Goal: Book appointment/travel/reservation

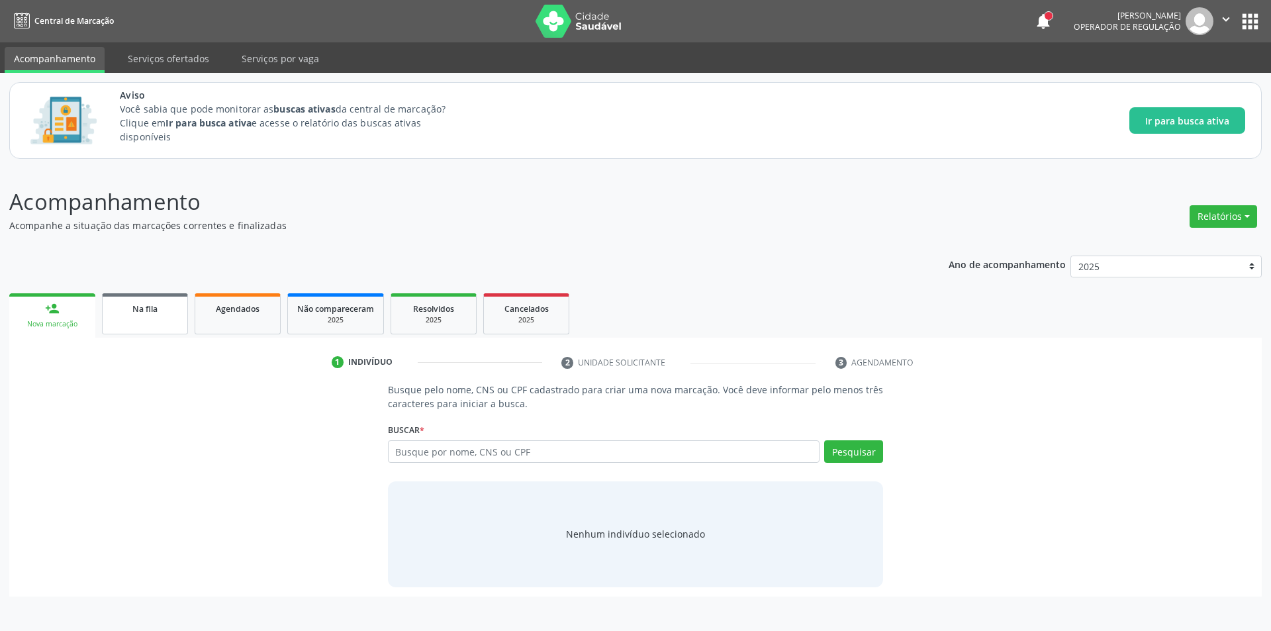
click at [151, 316] on link "Na fila" at bounding box center [145, 313] width 86 height 41
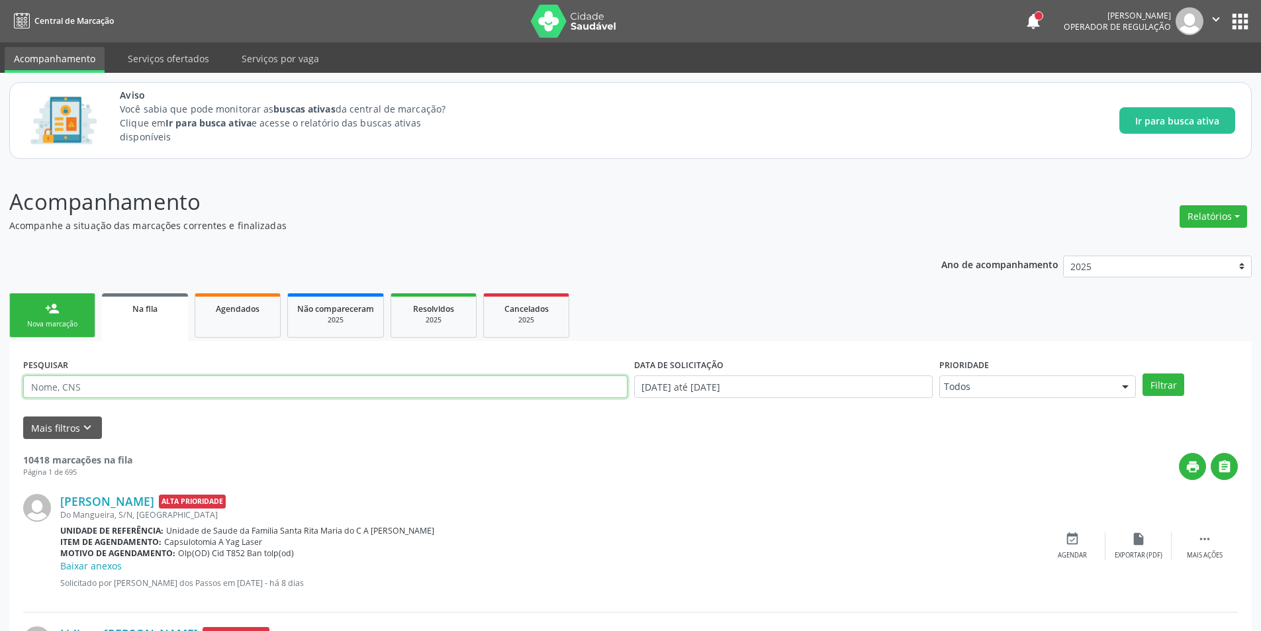
paste input "702405548427722"
type input "702405548427722"
click at [1162, 388] on button "Filtrar" at bounding box center [1164, 384] width 42 height 23
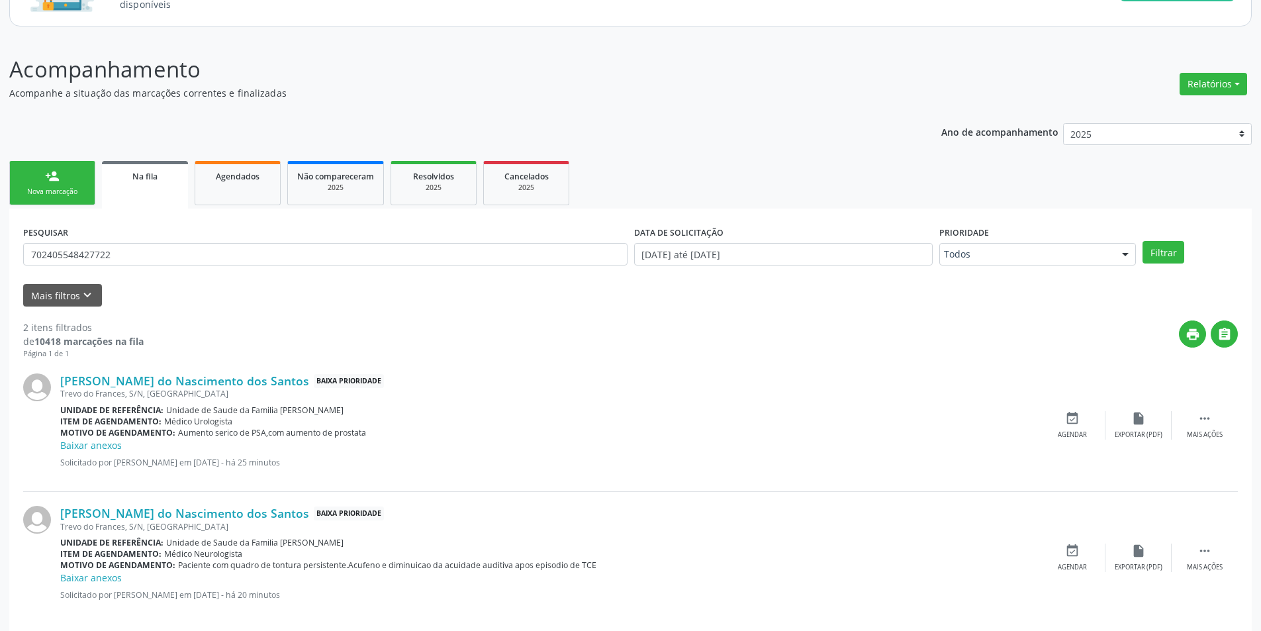
scroll to position [148, 0]
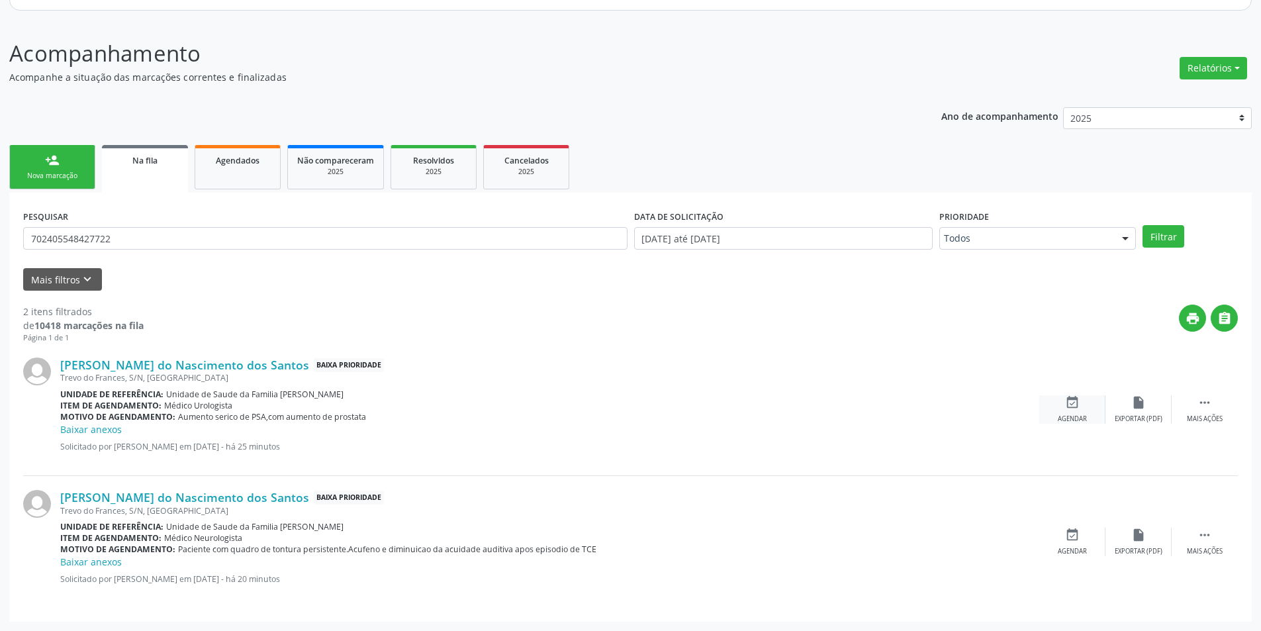
click at [1062, 417] on div "Agendar" at bounding box center [1072, 418] width 29 height 9
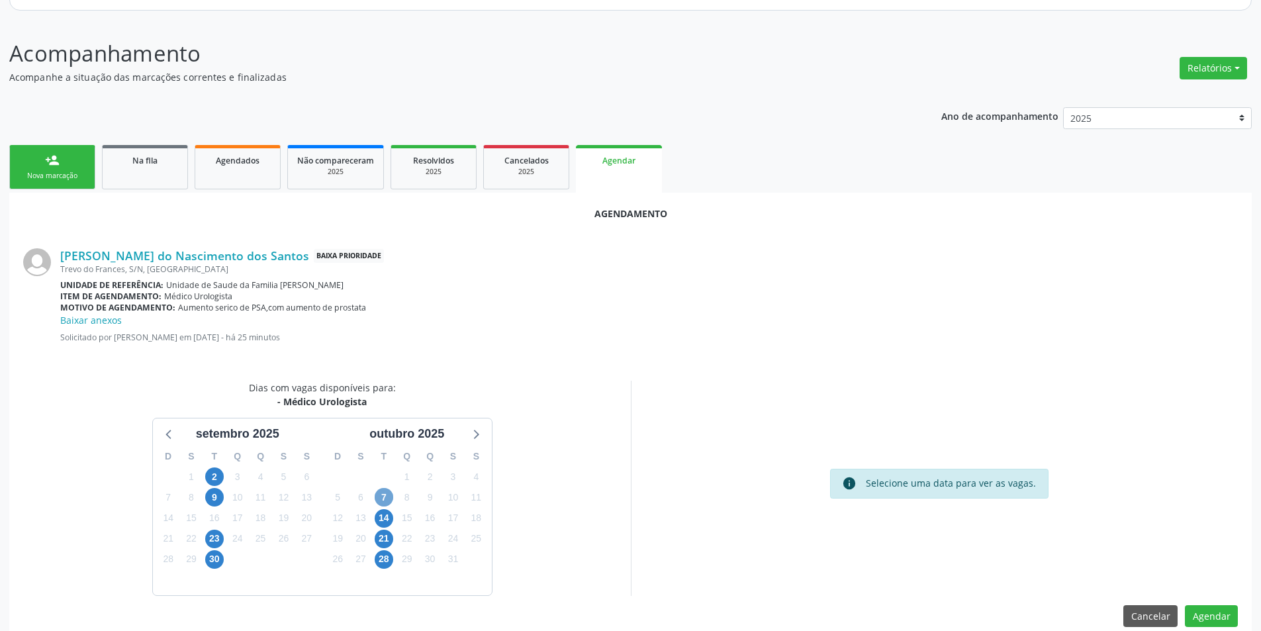
click at [384, 492] on span "7" at bounding box center [384, 497] width 19 height 19
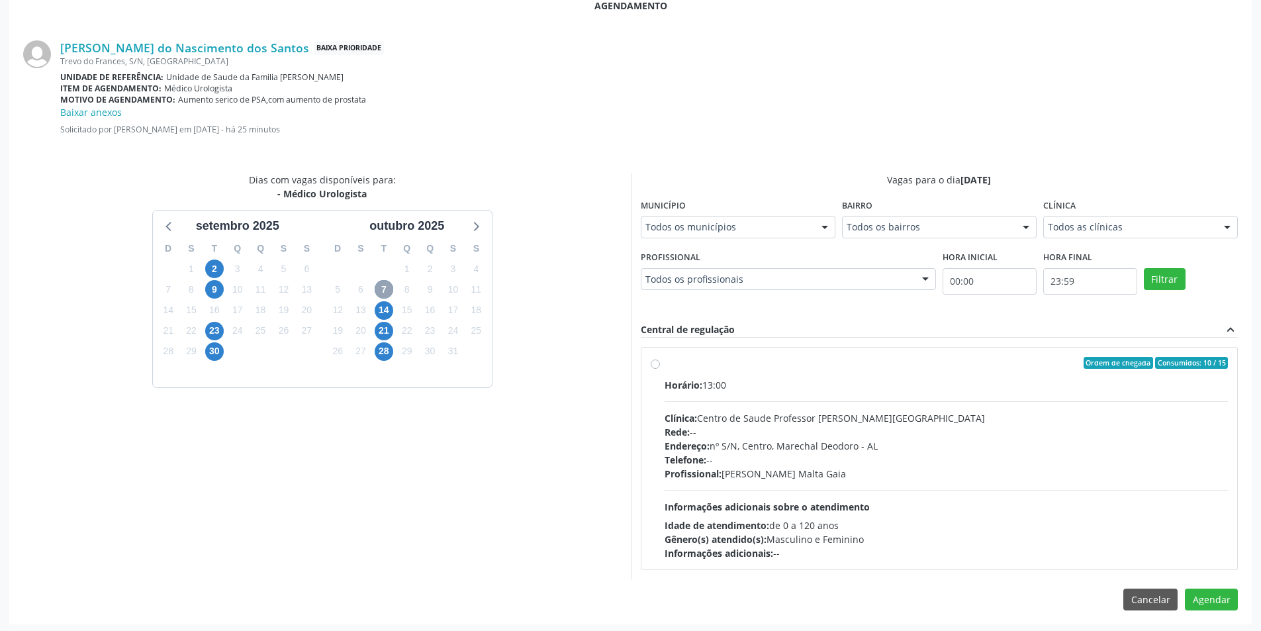
scroll to position [359, 0]
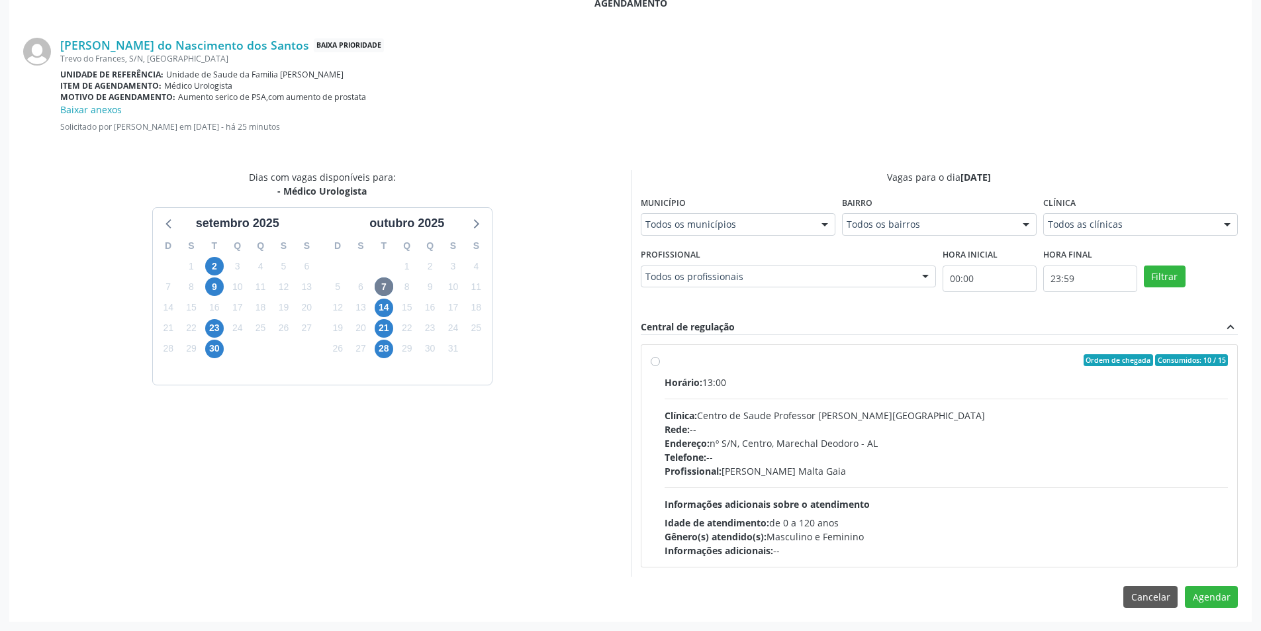
click at [657, 355] on div "Ordem de chegada Consumidos: 10 / 15 Horário: 13:00 Clínica: Centro de Saude Pr…" at bounding box center [940, 455] width 578 height 203
radio input "true"
click at [1213, 619] on button "Agendar" at bounding box center [1211, 620] width 53 height 23
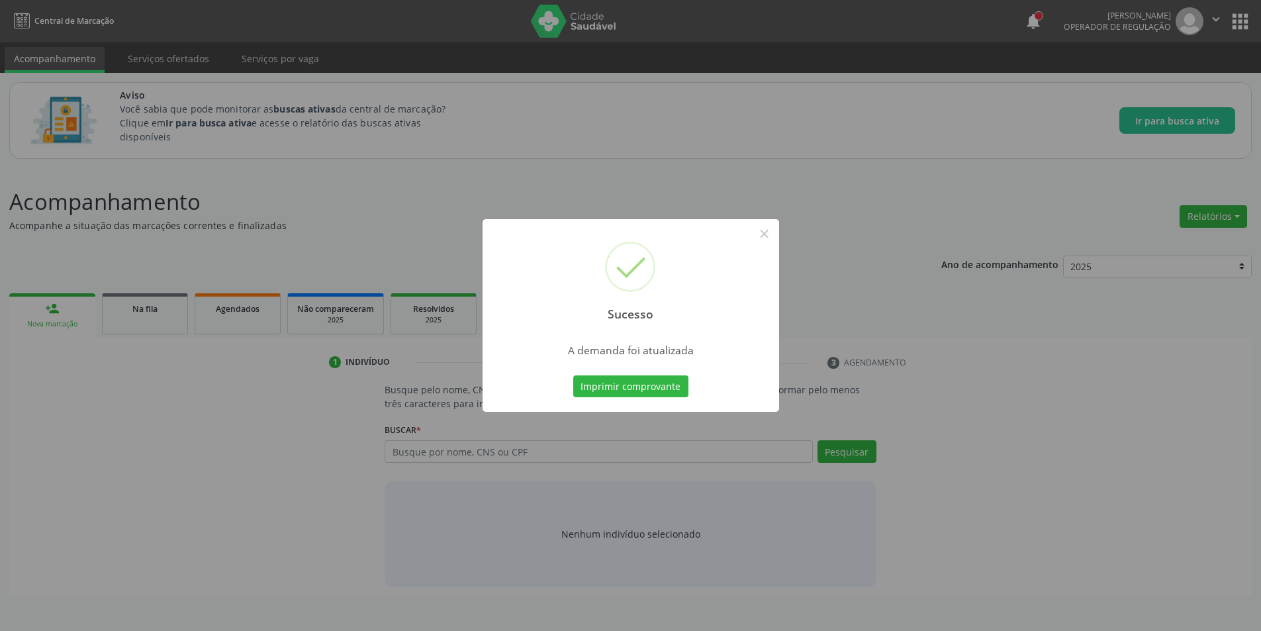
scroll to position [0, 0]
click at [764, 232] on button "×" at bounding box center [769, 233] width 23 height 23
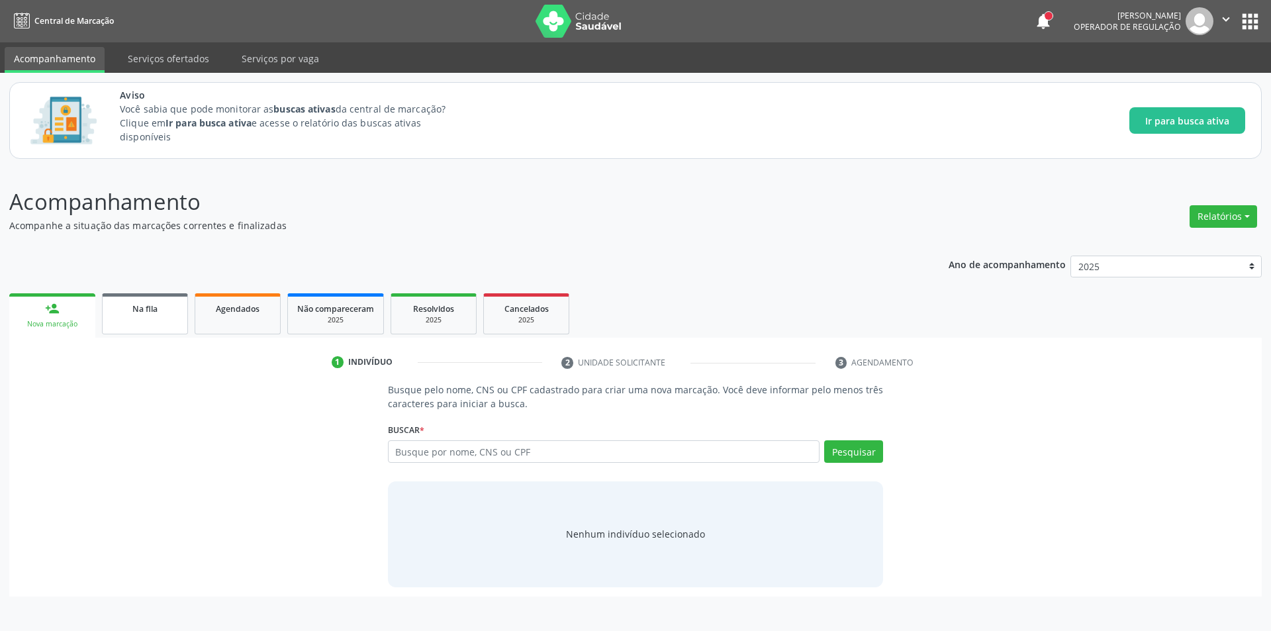
click at [138, 326] on link "Na fila" at bounding box center [145, 313] width 86 height 41
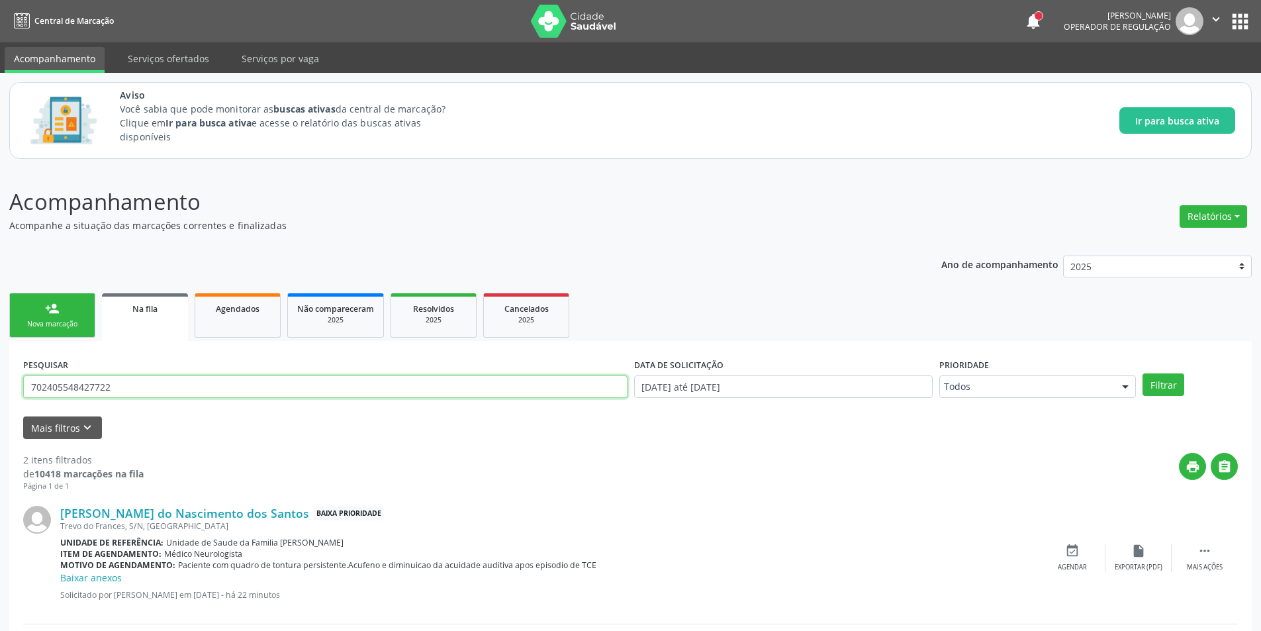
click at [152, 385] on input "702405548427722" at bounding box center [325, 386] width 604 height 23
type input "7"
paste input "702405548427722"
type input "702405548427722"
click at [1146, 383] on button "Filtrar" at bounding box center [1164, 384] width 42 height 23
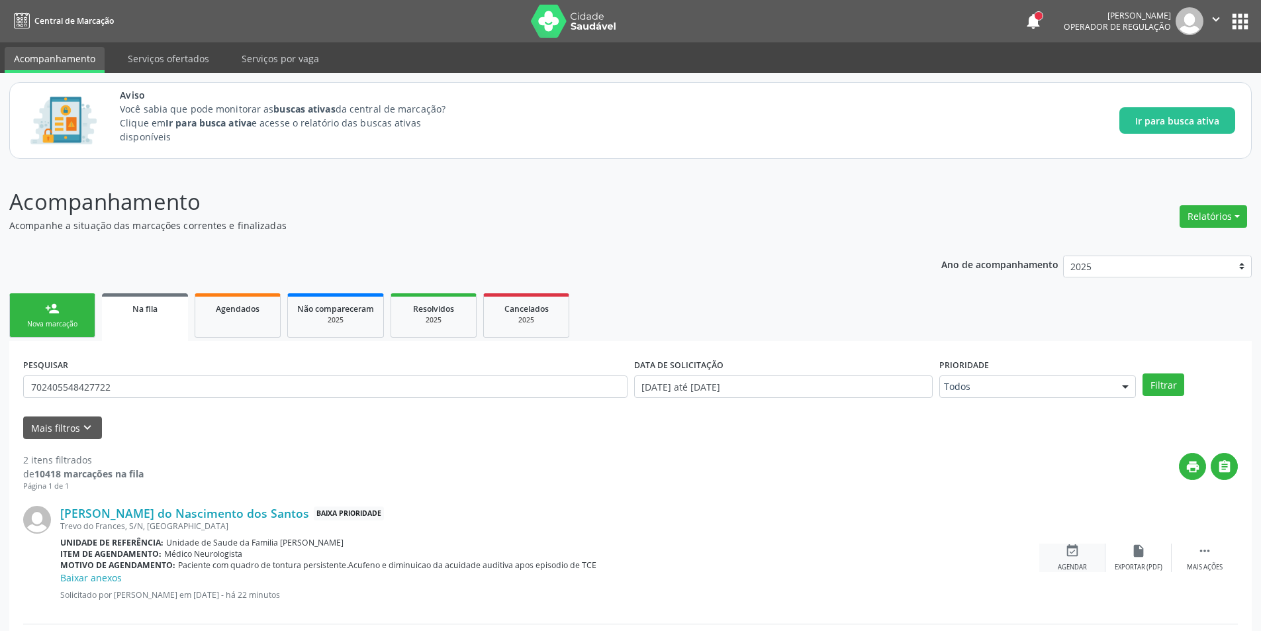
click at [1072, 553] on icon "event_available" at bounding box center [1072, 550] width 15 height 15
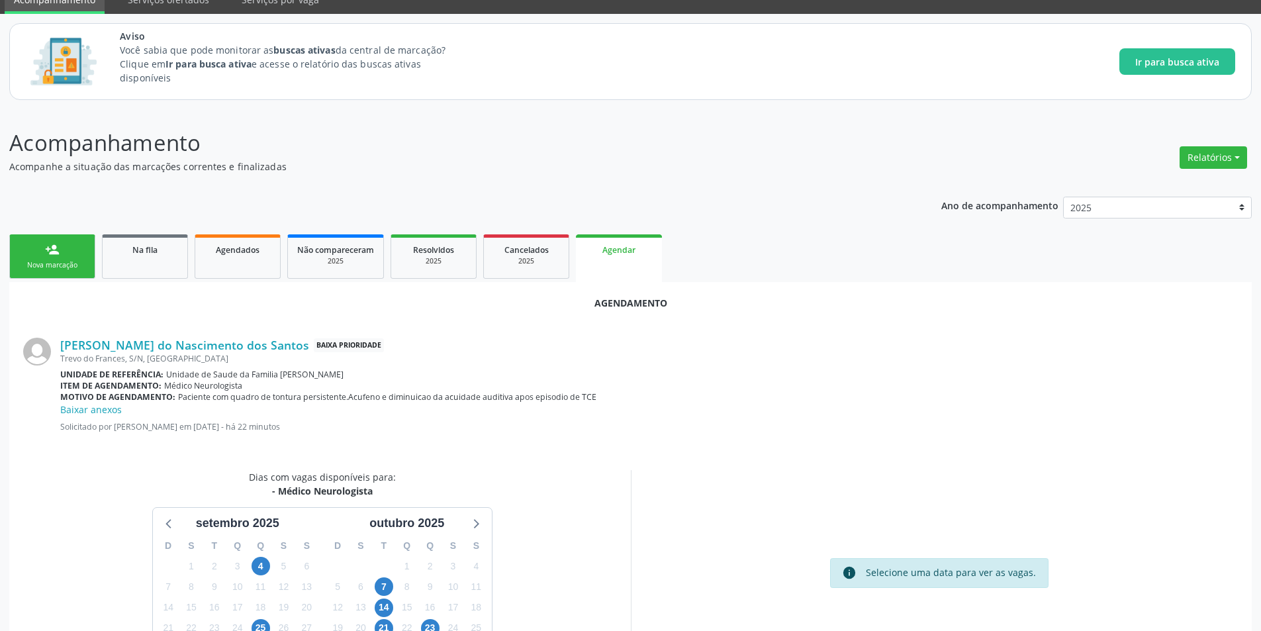
scroll to position [167, 0]
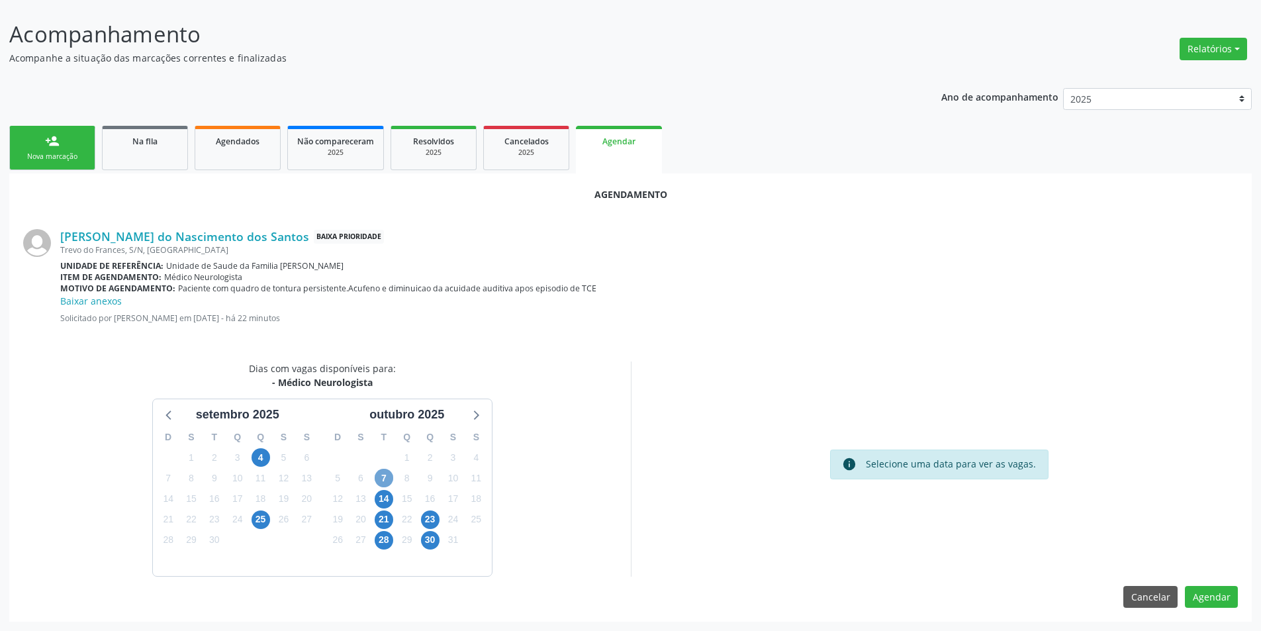
click at [379, 483] on span "7" at bounding box center [384, 478] width 19 height 19
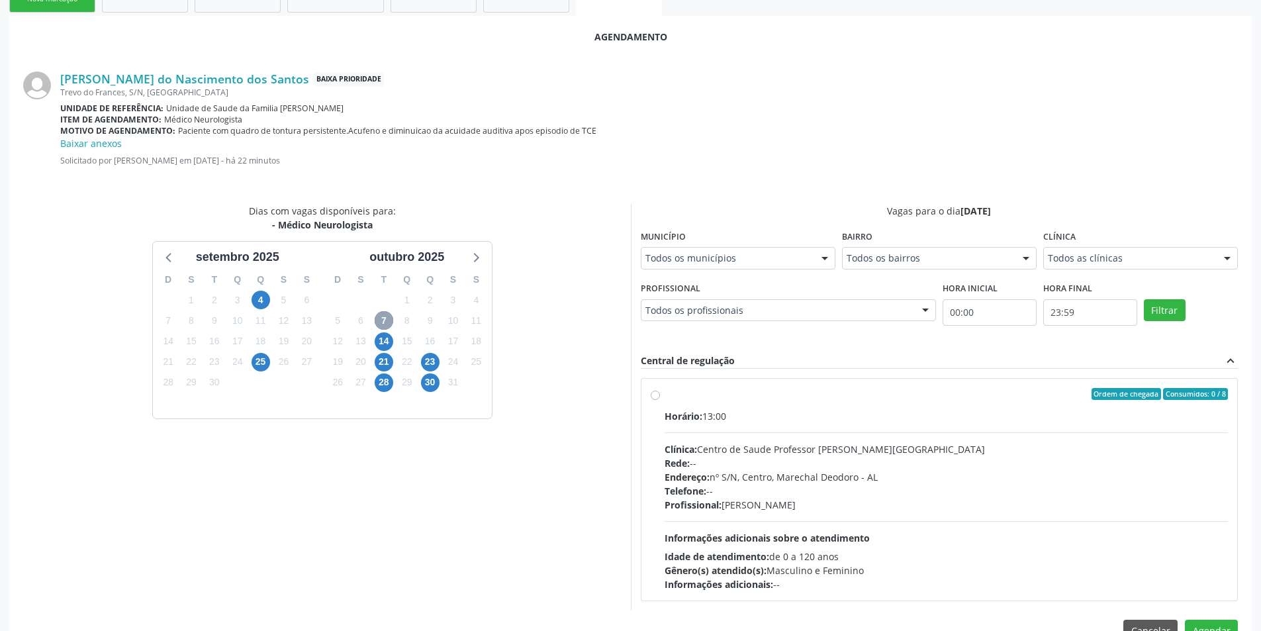
scroll to position [293, 0]
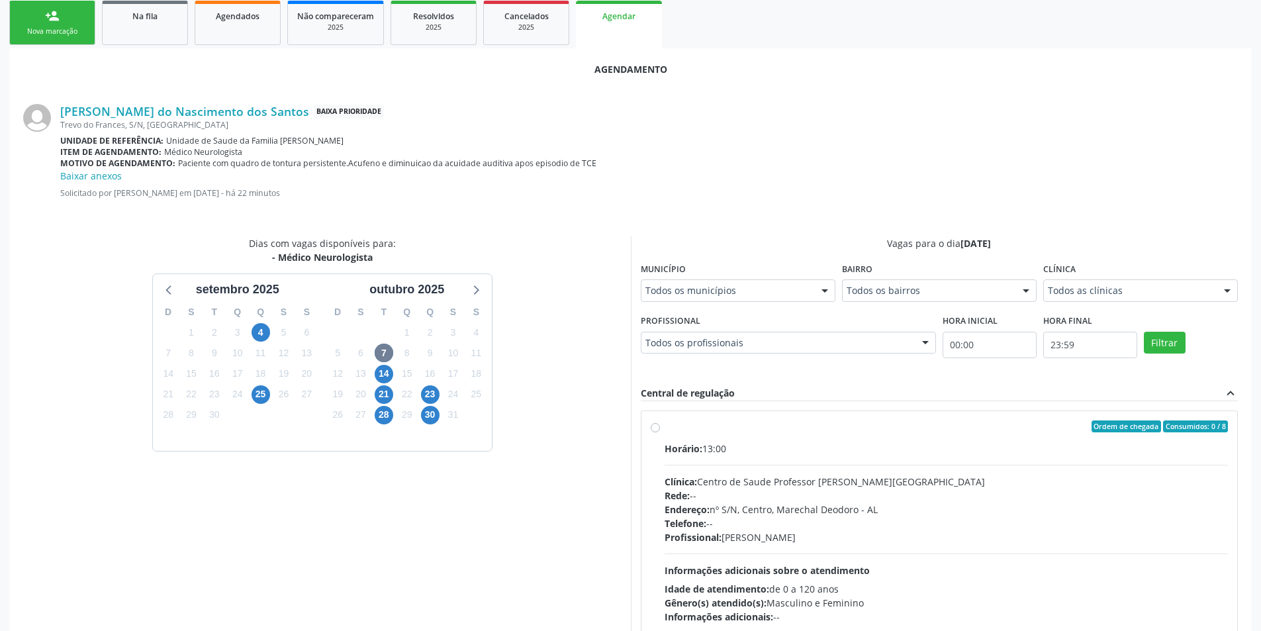
click at [957, 340] on input "00:00" at bounding box center [990, 345] width 94 height 26
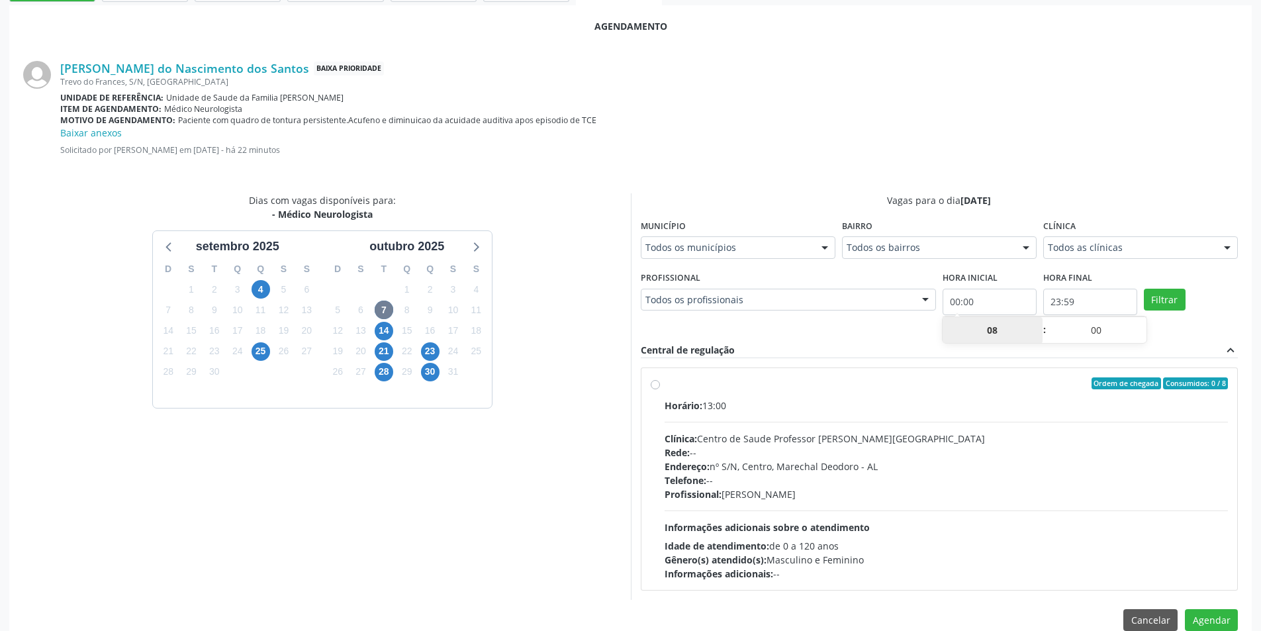
scroll to position [359, 0]
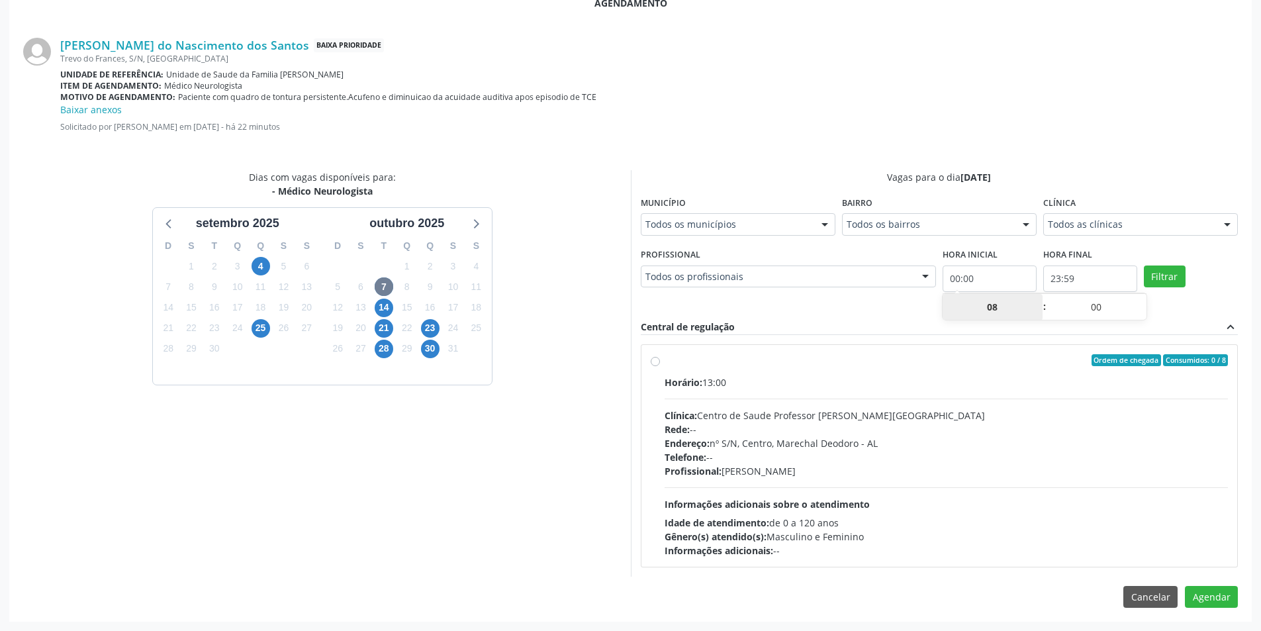
type input "08"
type input "08:00"
click at [1233, 274] on div "Filtrar" at bounding box center [1191, 275] width 101 height 61
click at [1003, 275] on input "08:00" at bounding box center [990, 278] width 94 height 26
type input "00"
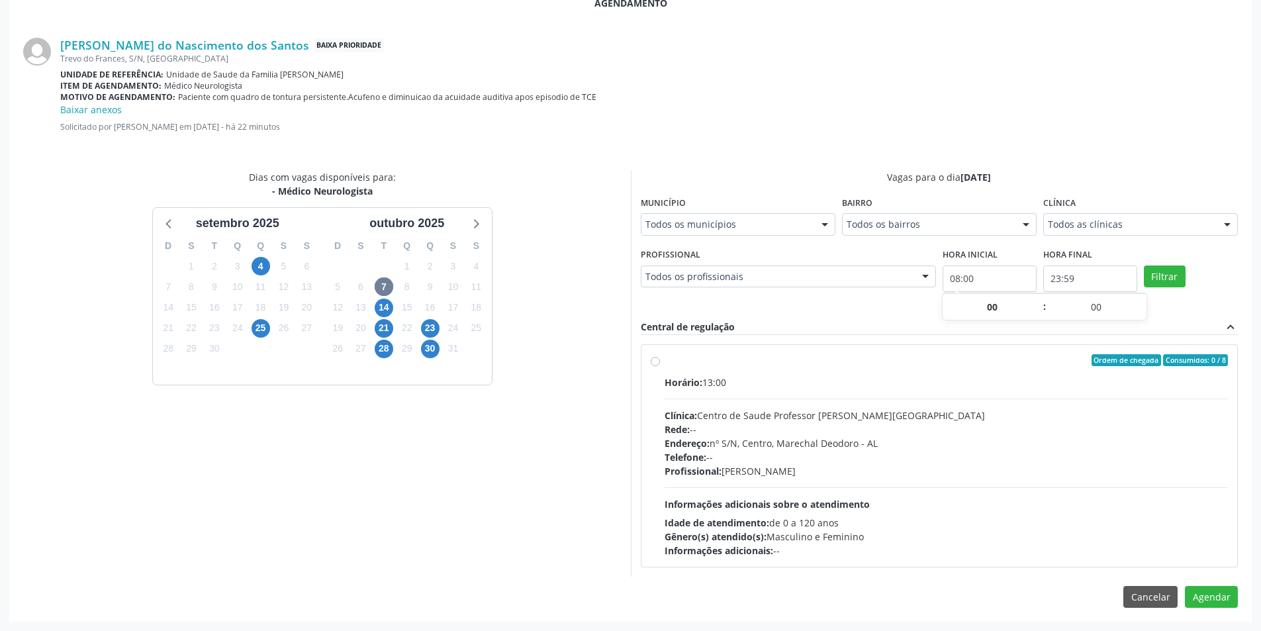
type input "00:00"
drag, startPoint x: 661, startPoint y: 361, endPoint x: 710, endPoint y: 376, distance: 51.9
click at [662, 361] on div "Ordem de chegada Consumidos: 0 / 8 Horário: 13:00 Clínica: Centro de Saude Prof…" at bounding box center [940, 455] width 578 height 203
radio input "true"
click at [1221, 613] on button "Agendar" at bounding box center [1211, 620] width 53 height 23
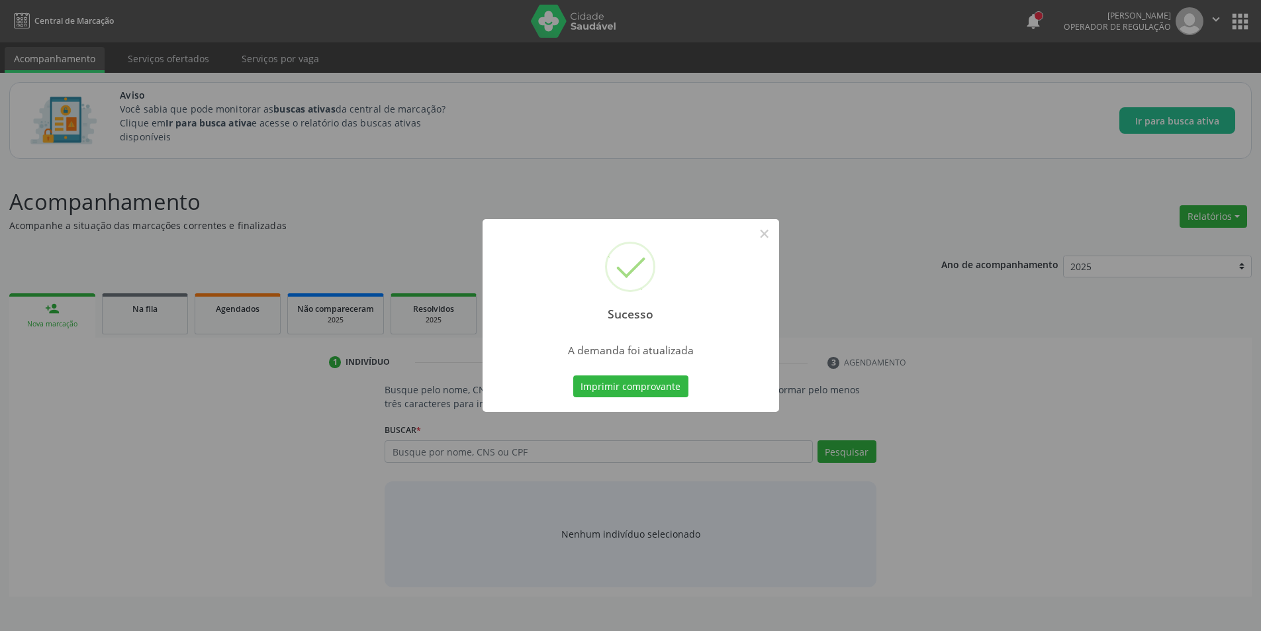
scroll to position [0, 0]
click at [779, 232] on button "×" at bounding box center [769, 233] width 23 height 23
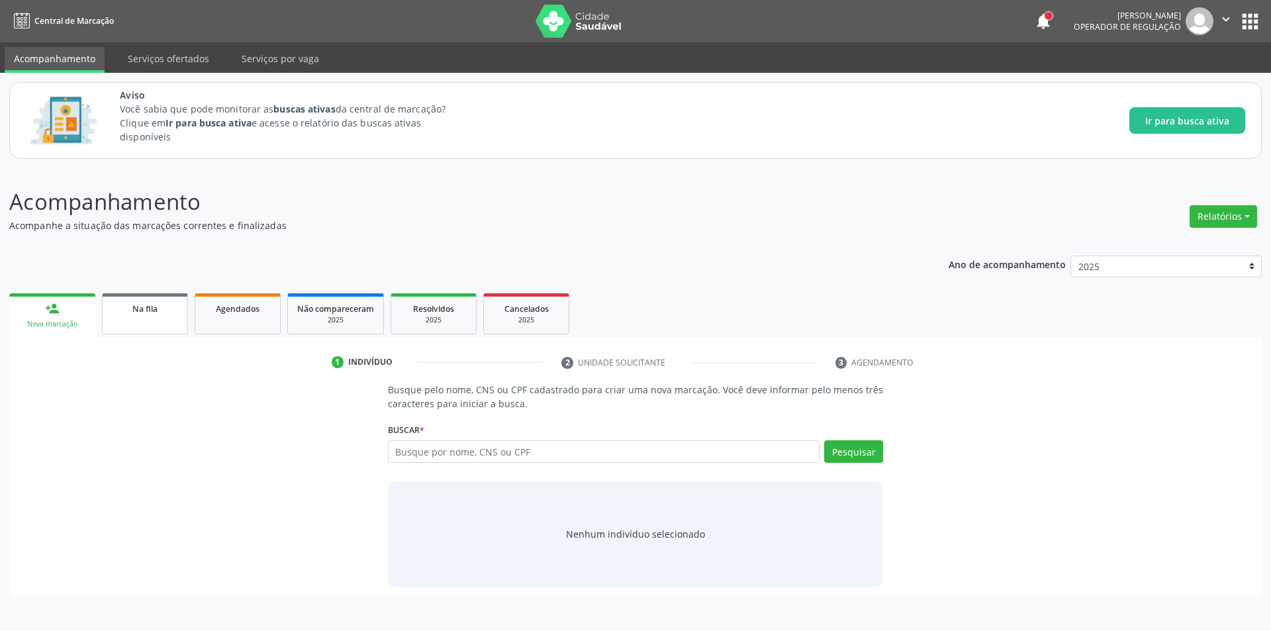
click at [142, 308] on span "Na fila" at bounding box center [144, 308] width 25 height 11
